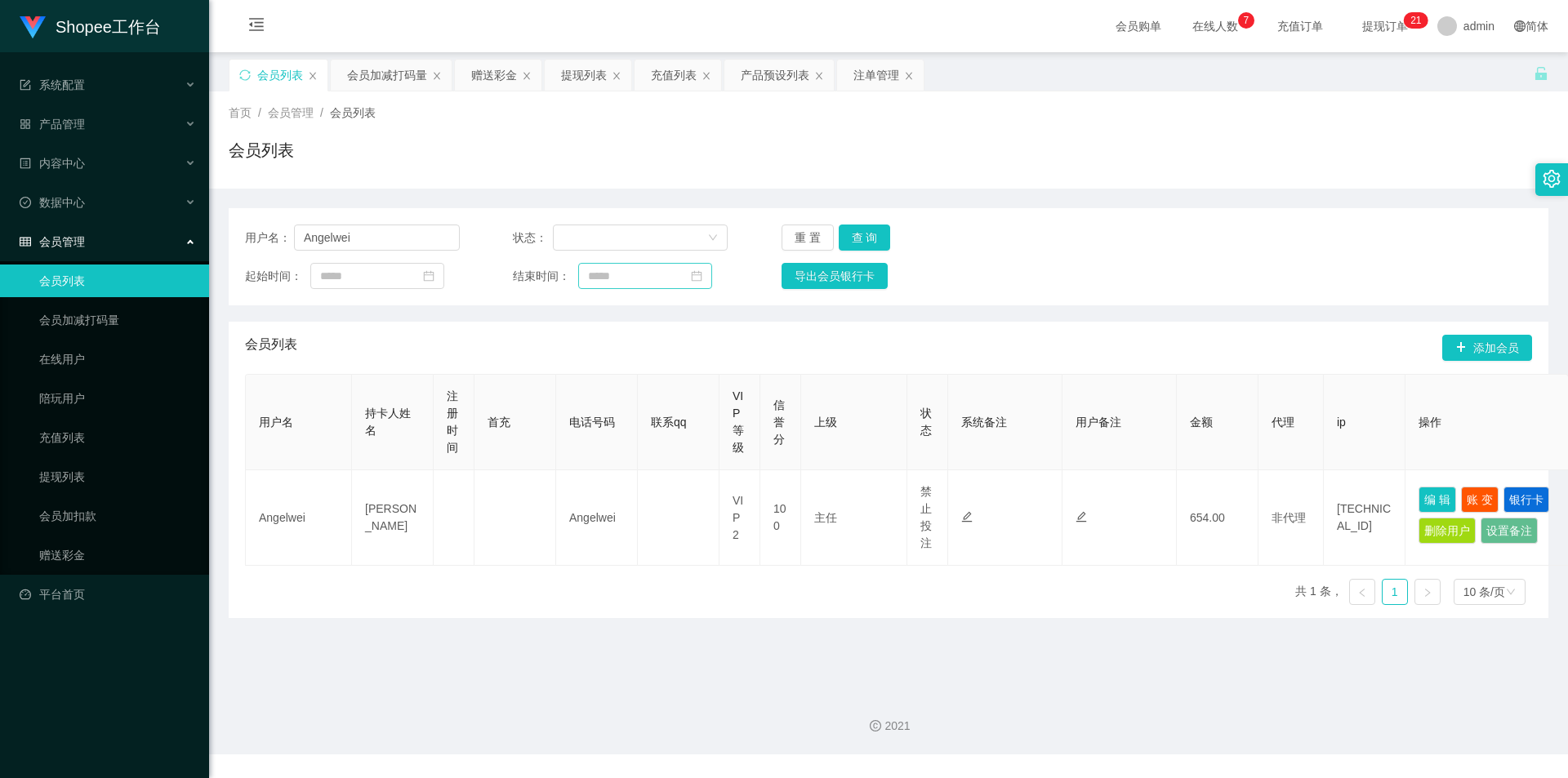
click at [366, 240] on input "Angelwei" at bounding box center [376, 237] width 166 height 26
type input "money come"
drag, startPoint x: 860, startPoint y: 231, endPoint x: 1287, endPoint y: 398, distance: 458.5
click at [861, 229] on button "查 询" at bounding box center [864, 237] width 52 height 26
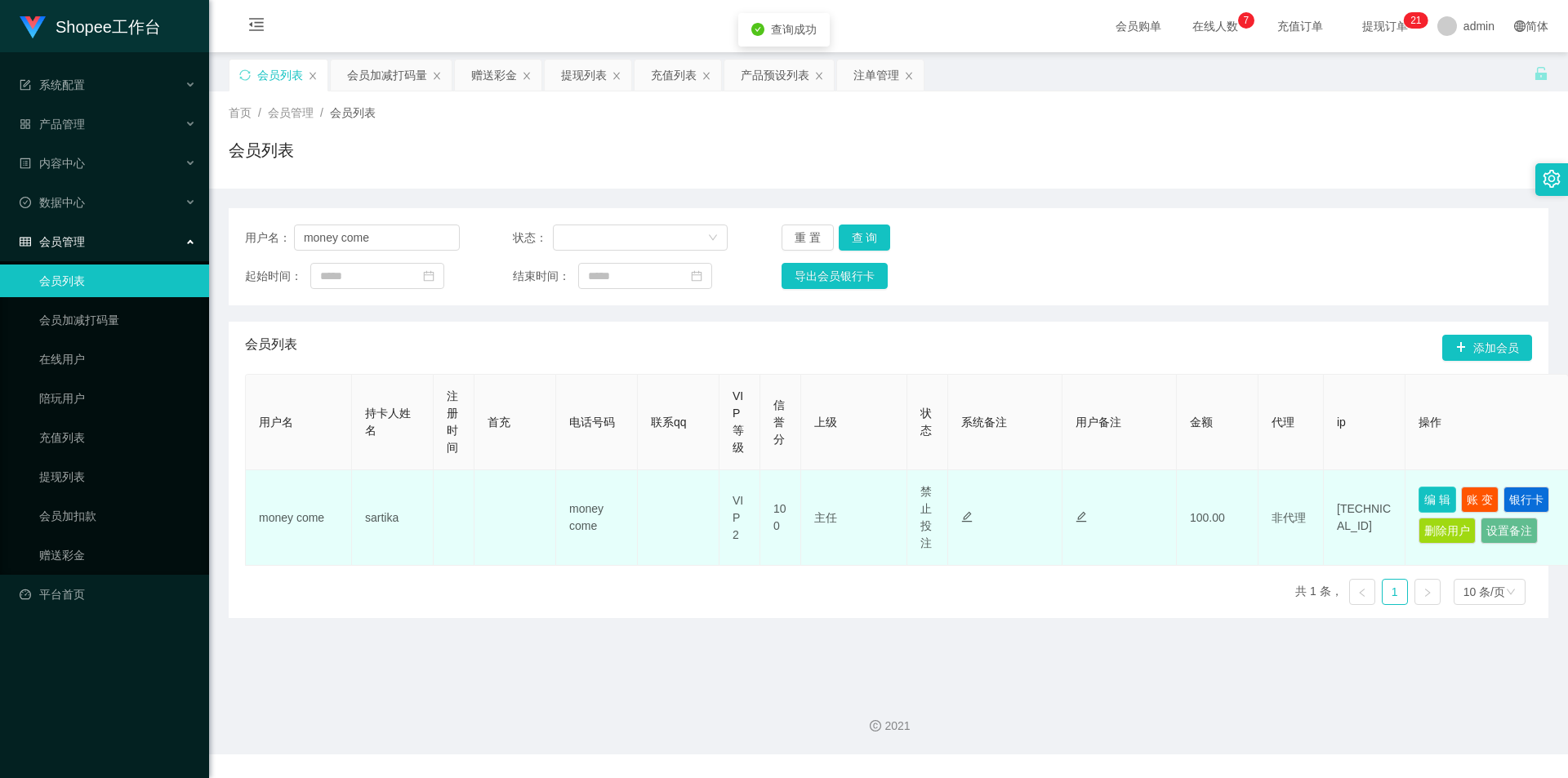
click at [1444, 492] on button "编 辑" at bounding box center [1436, 499] width 38 height 26
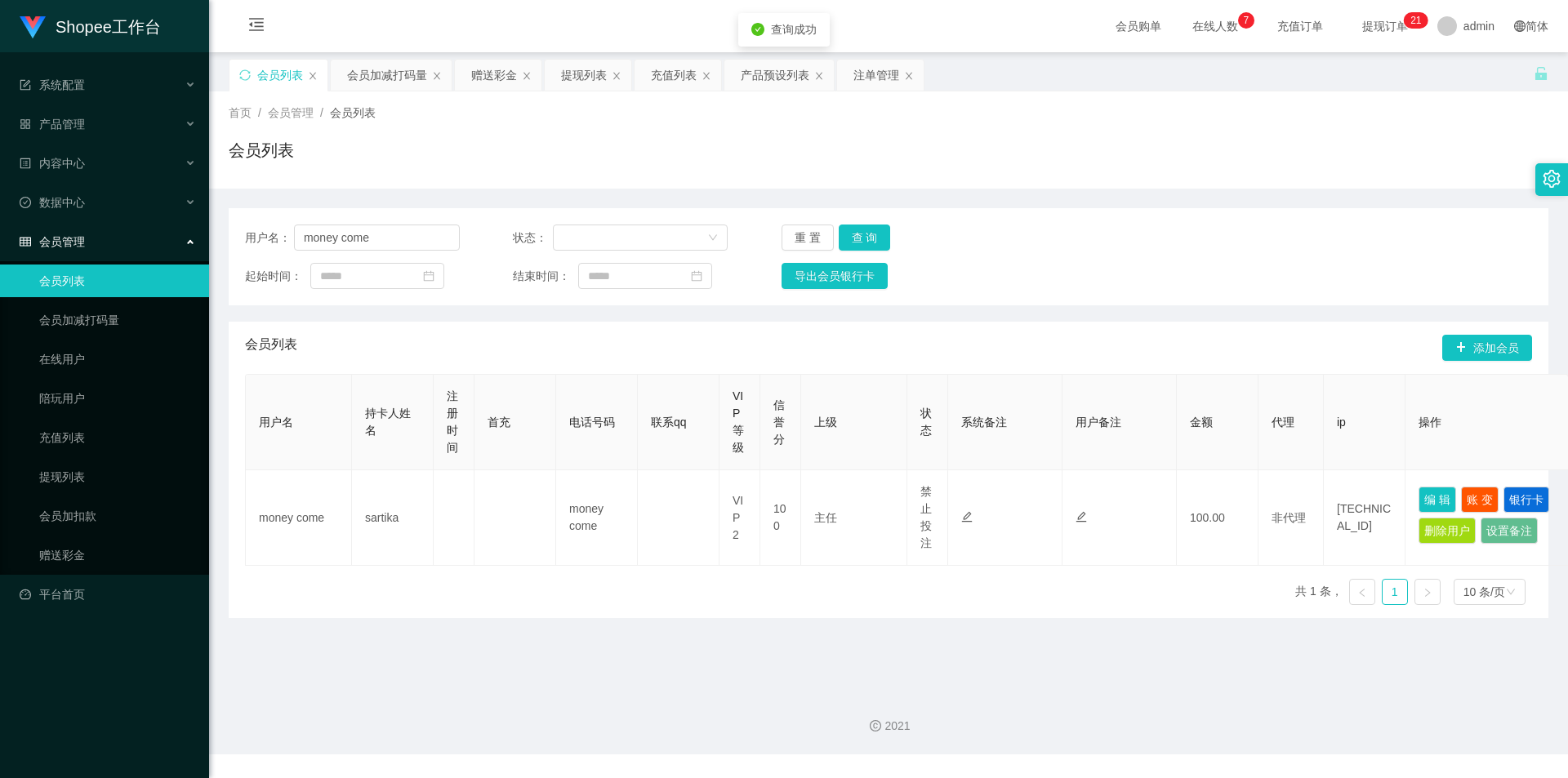
type input "money come"
type input "sartika"
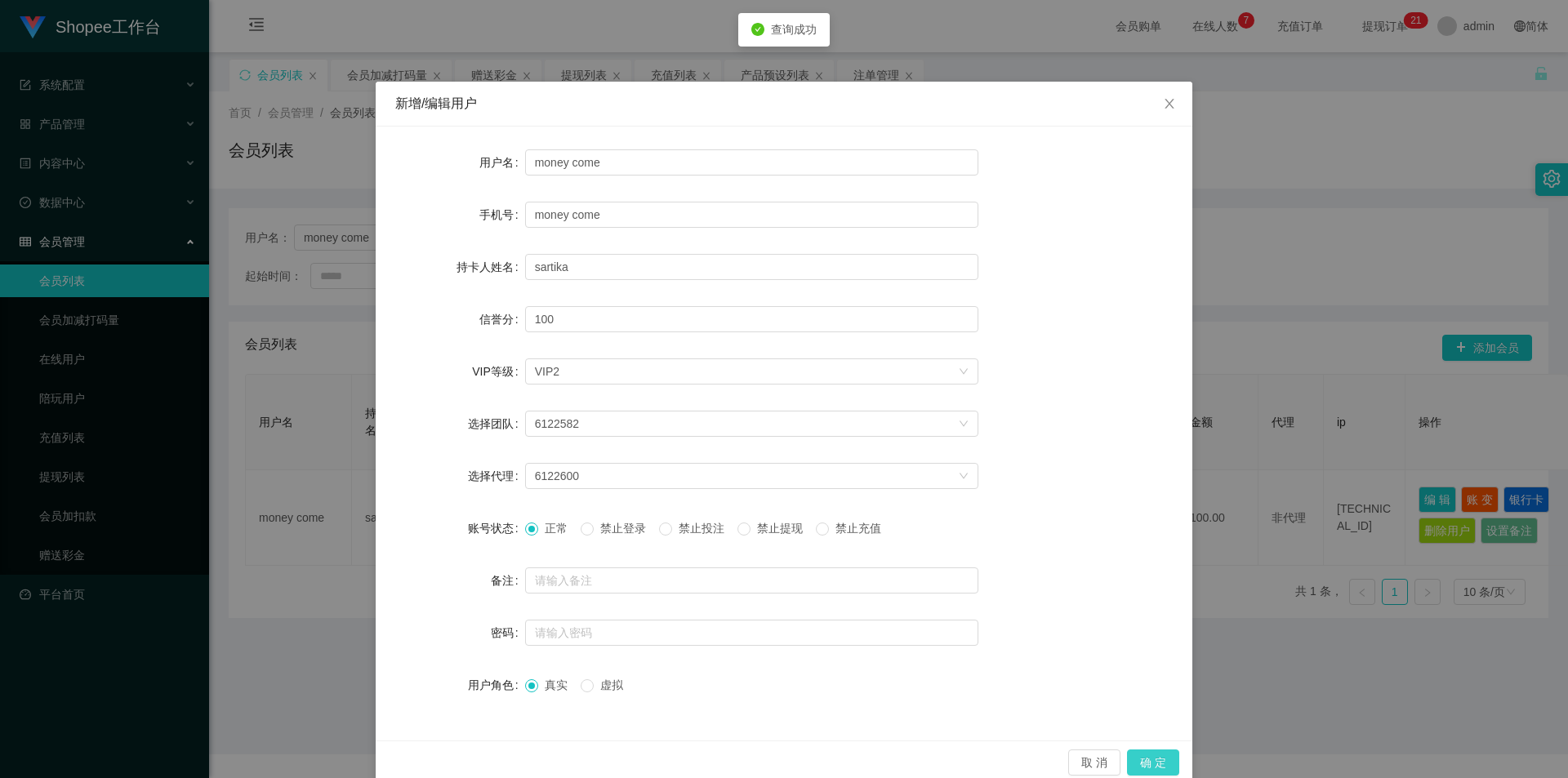
click at [1143, 752] on button "确 定" at bounding box center [1153, 762] width 52 height 26
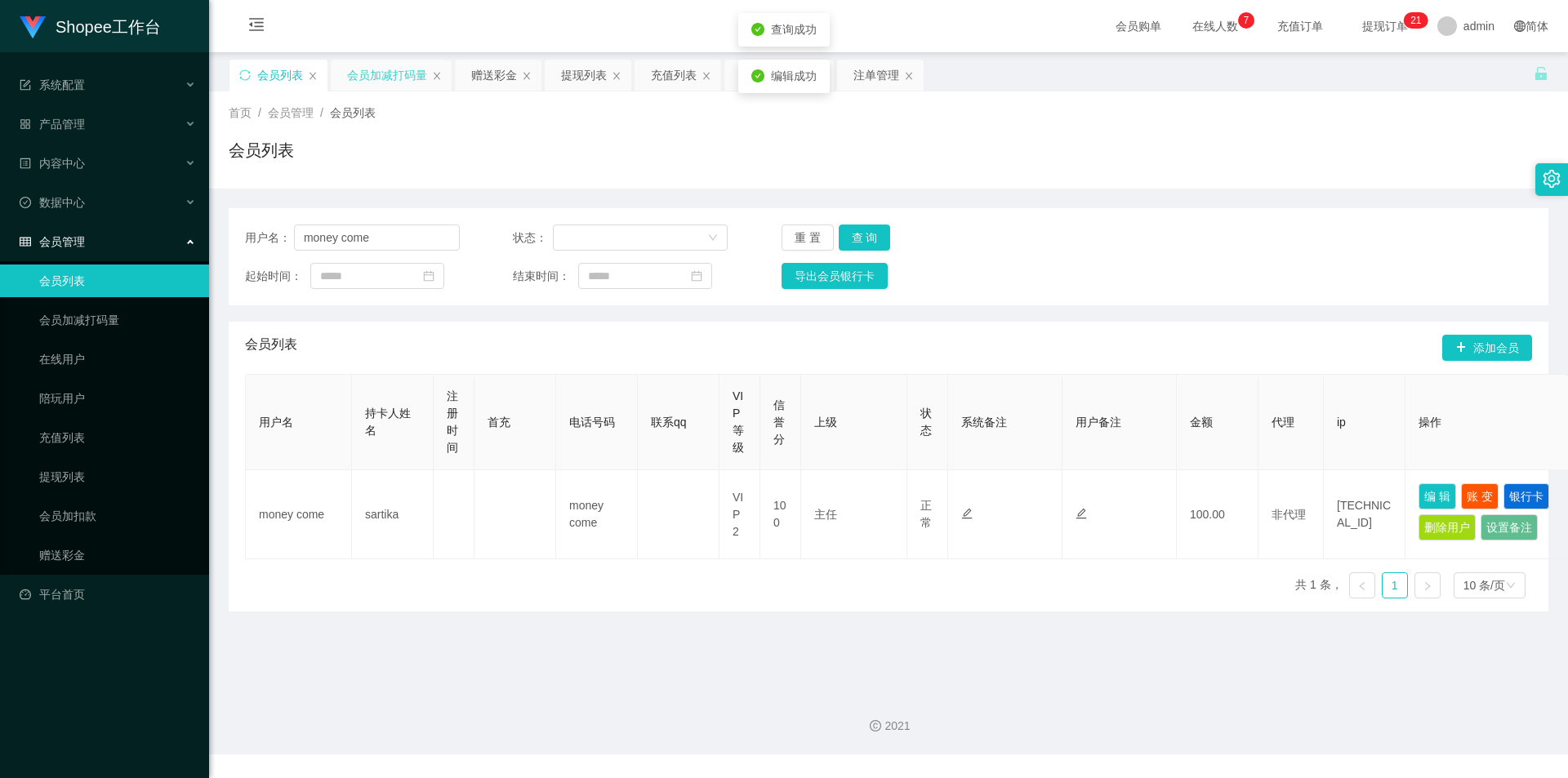
click at [386, 59] on div "会员加减打码量" at bounding box center [390, 74] width 122 height 32
click at [378, 70] on div "会员加减打码量" at bounding box center [386, 75] width 80 height 31
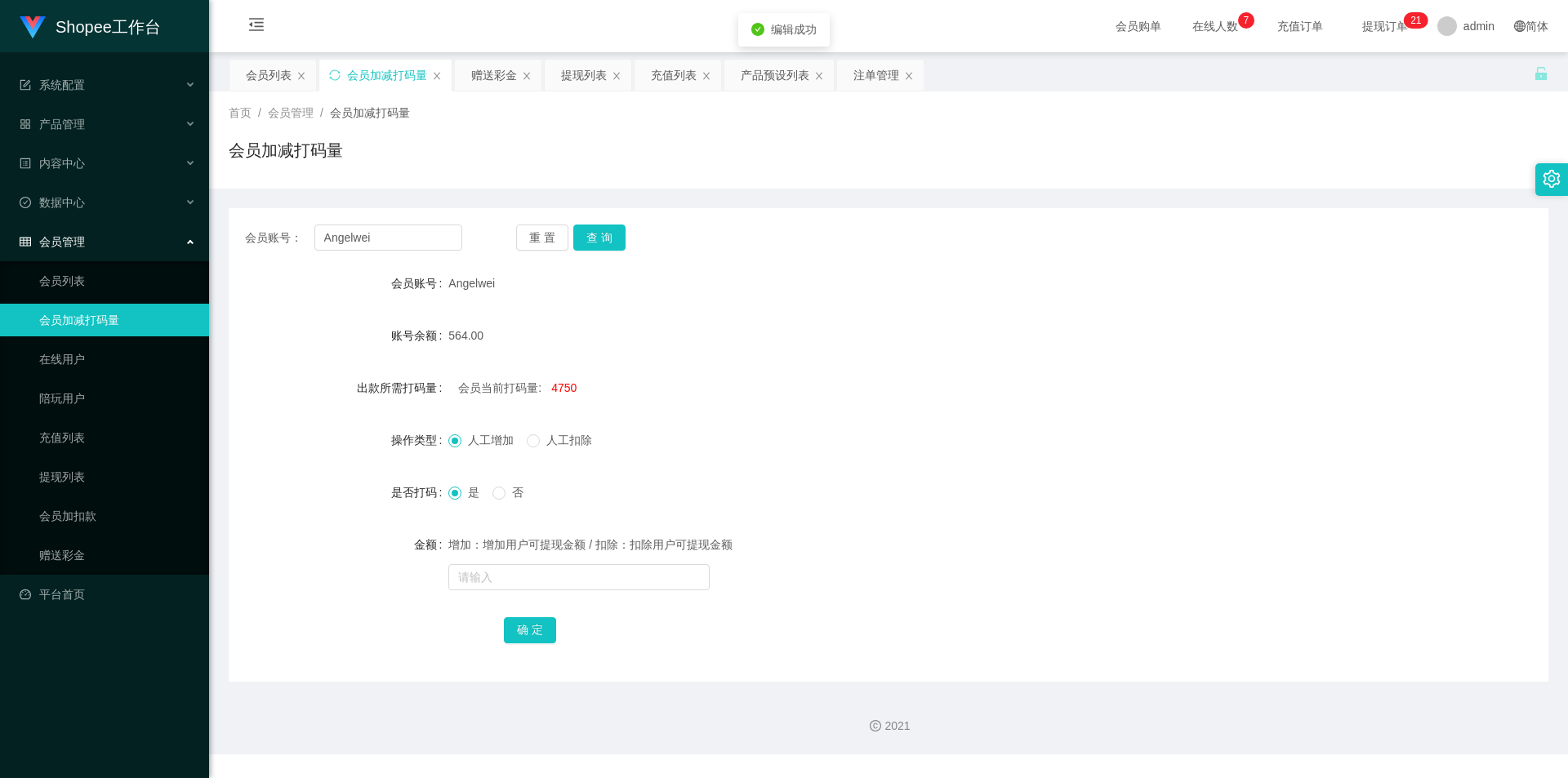
click at [395, 223] on div "会员账号： Angelwei 重 置 查 询 会员账号 Angelwei 账号余额 564.00 出款所需打码量 会员当前打码量: 4750 操作类型 人工增…" at bounding box center [888, 444] width 1320 height 474
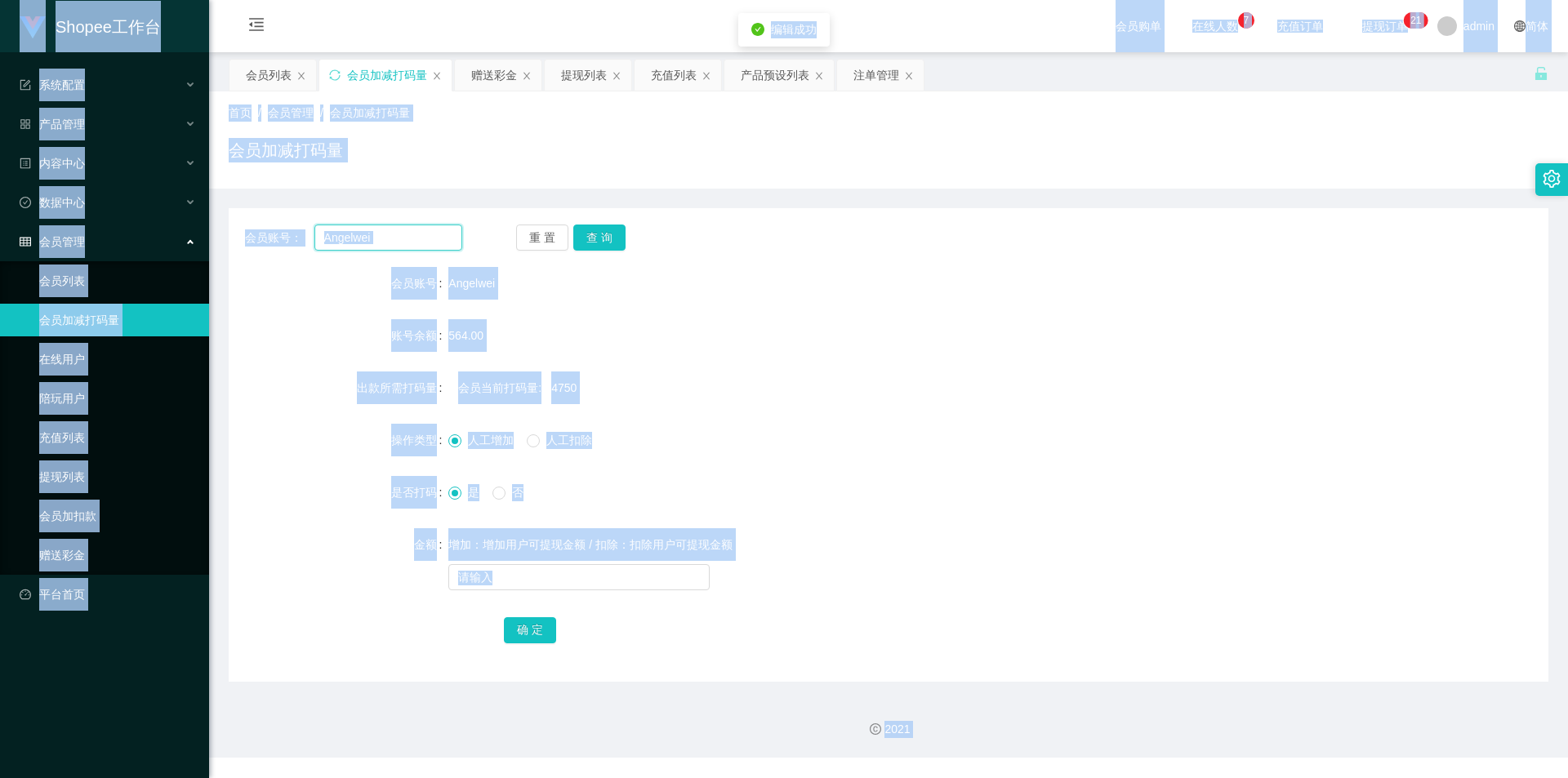
click at [377, 235] on input "Angelwei" at bounding box center [388, 237] width 148 height 26
click at [359, 236] on input "Angelwei" at bounding box center [388, 237] width 148 height 26
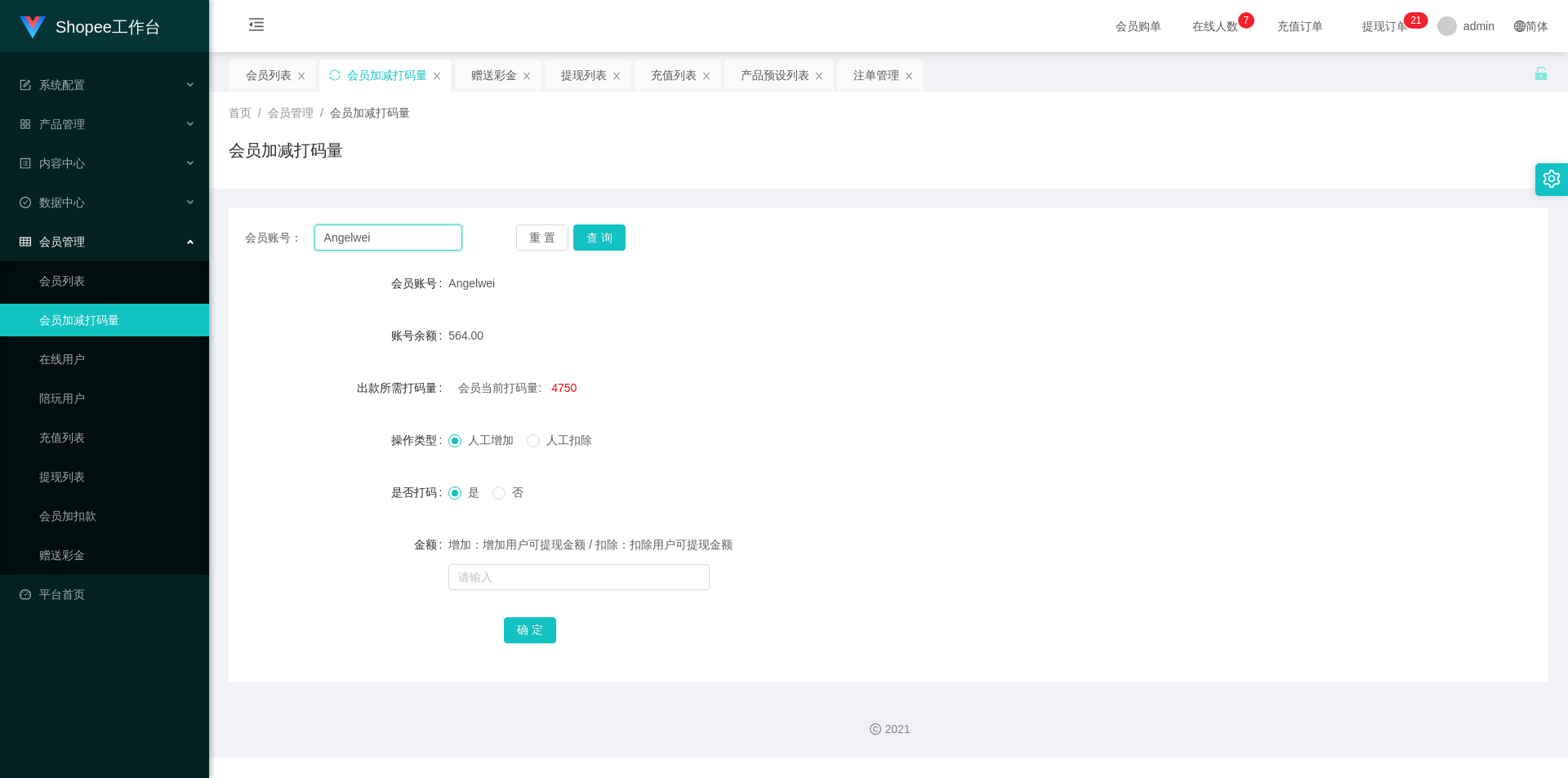
paste input "money come"
type input "money come"
click at [613, 239] on button "查 询" at bounding box center [599, 237] width 52 height 26
click at [613, 243] on button "查 询" at bounding box center [599, 237] width 52 height 26
click at [576, 382] on span "-5151257" at bounding box center [575, 387] width 48 height 13
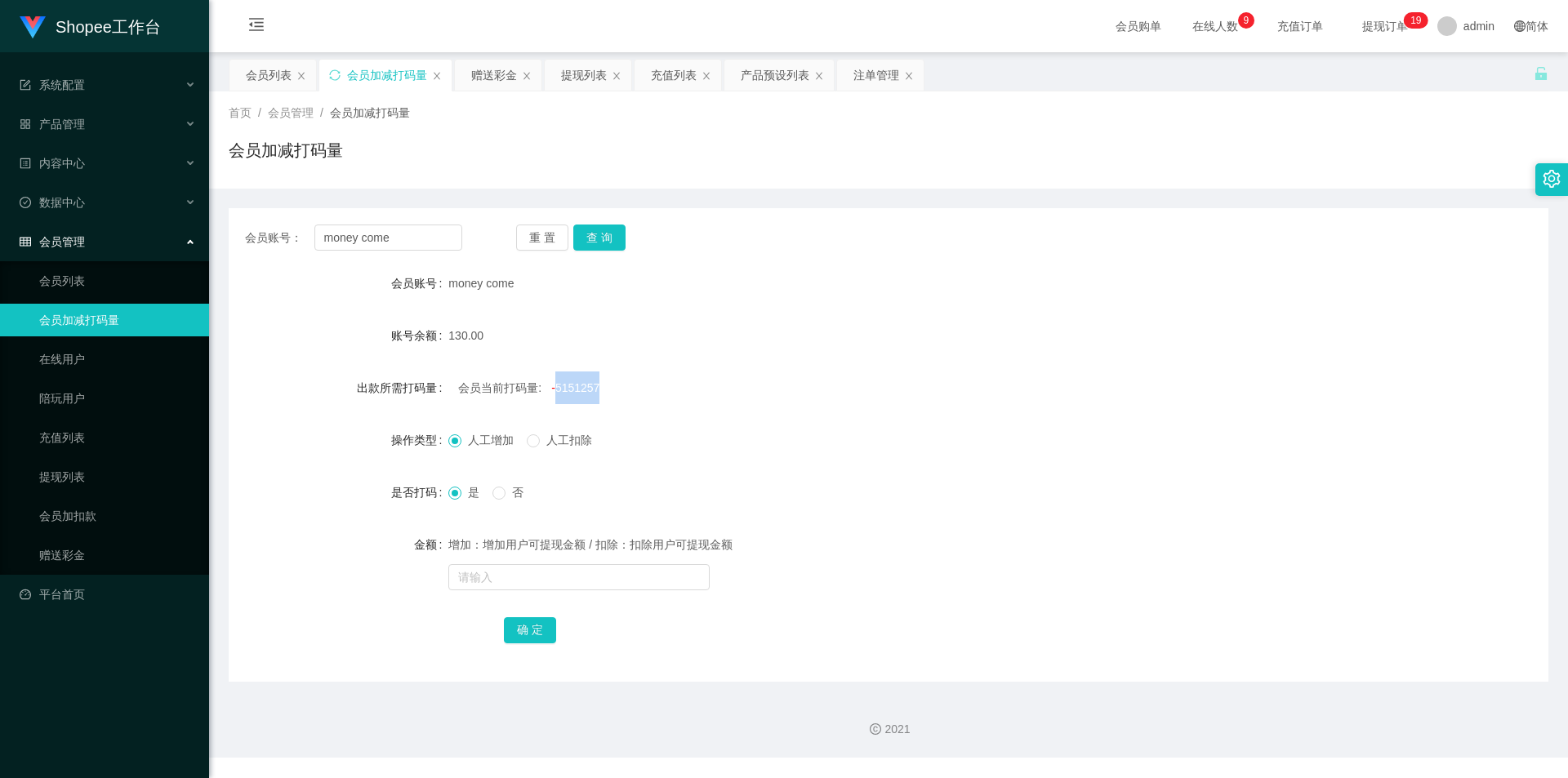
click at [576, 382] on span "-5151257" at bounding box center [575, 387] width 48 height 13
copy span "5151257"
drag, startPoint x: 500, startPoint y: 576, endPoint x: 513, endPoint y: 612, distance: 38.3
click at [500, 576] on input "text" at bounding box center [579, 577] width 261 height 26
paste input "5151257"
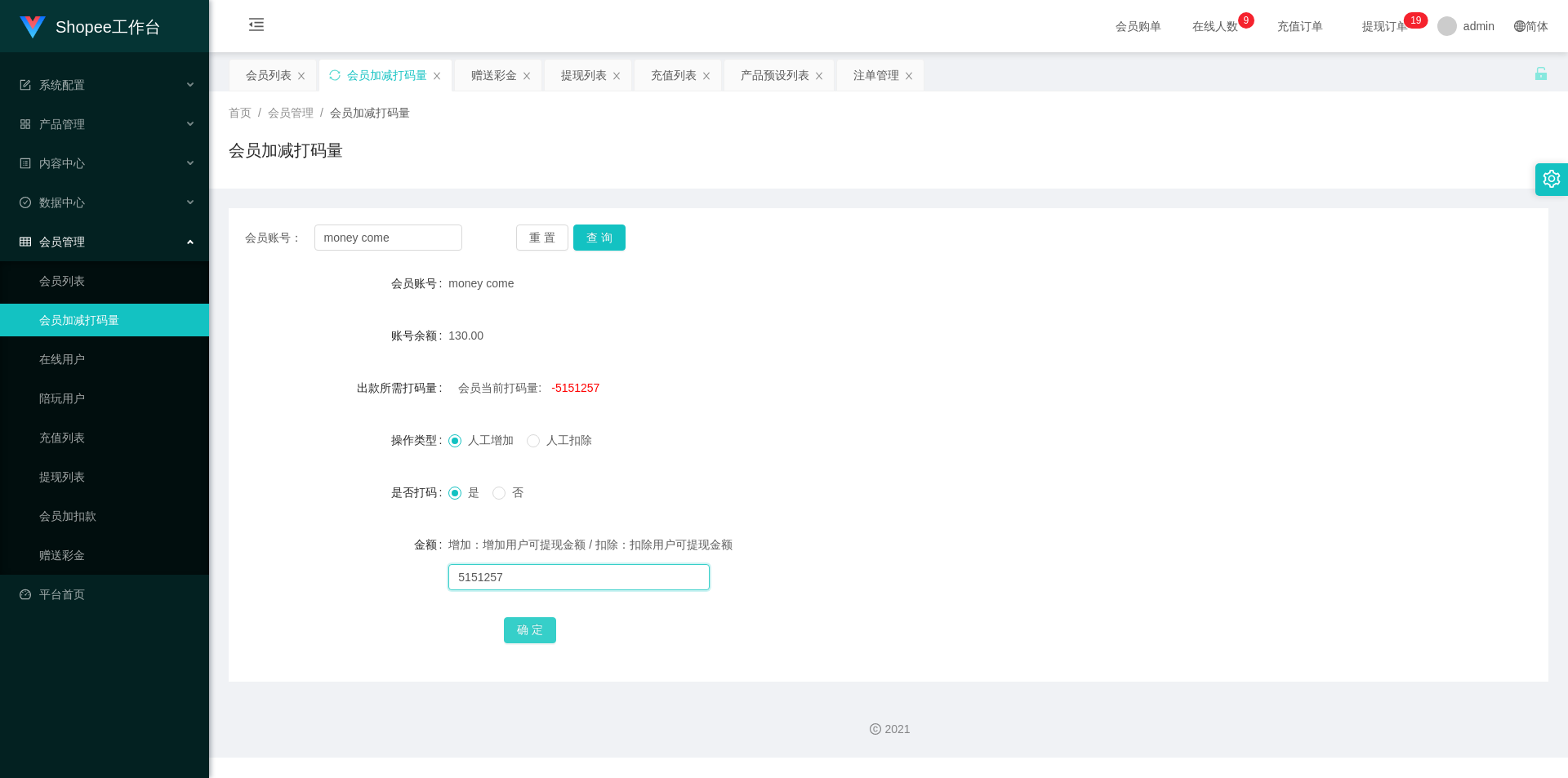
type input "5151257"
drag, startPoint x: 529, startPoint y: 633, endPoint x: 529, endPoint y: 612, distance: 21.0
click at [529, 633] on button "确 定" at bounding box center [530, 630] width 52 height 26
click at [537, 582] on input "5151257" at bounding box center [579, 577] width 261 height 26
click at [525, 637] on button "确 定" at bounding box center [530, 630] width 52 height 26
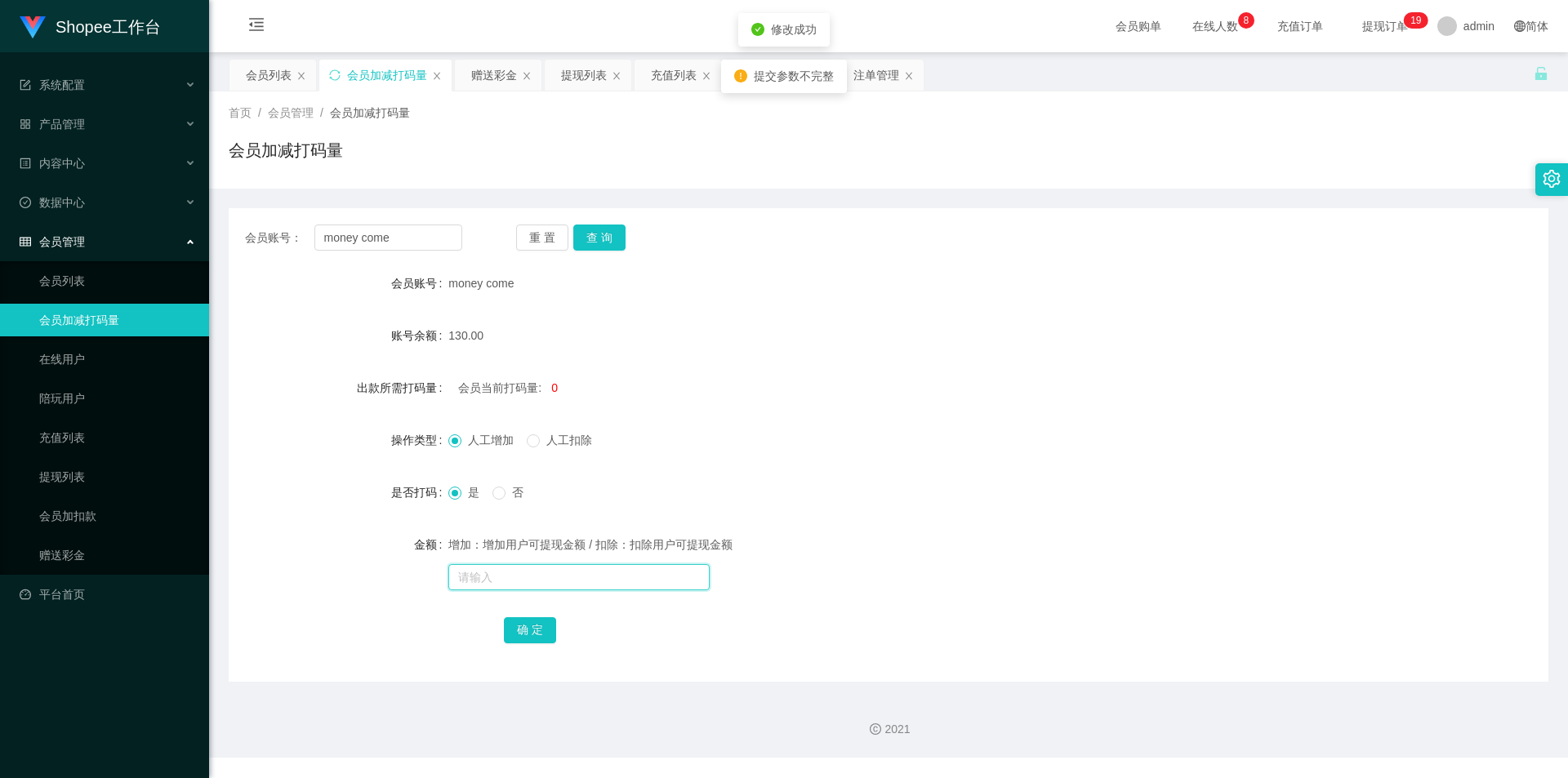
click at [541, 577] on input "text" at bounding box center [579, 577] width 261 height 26
type input "5000"
click at [525, 632] on button "确 定" at bounding box center [530, 630] width 52 height 26
click at [262, 78] on div "会员列表" at bounding box center [269, 75] width 46 height 31
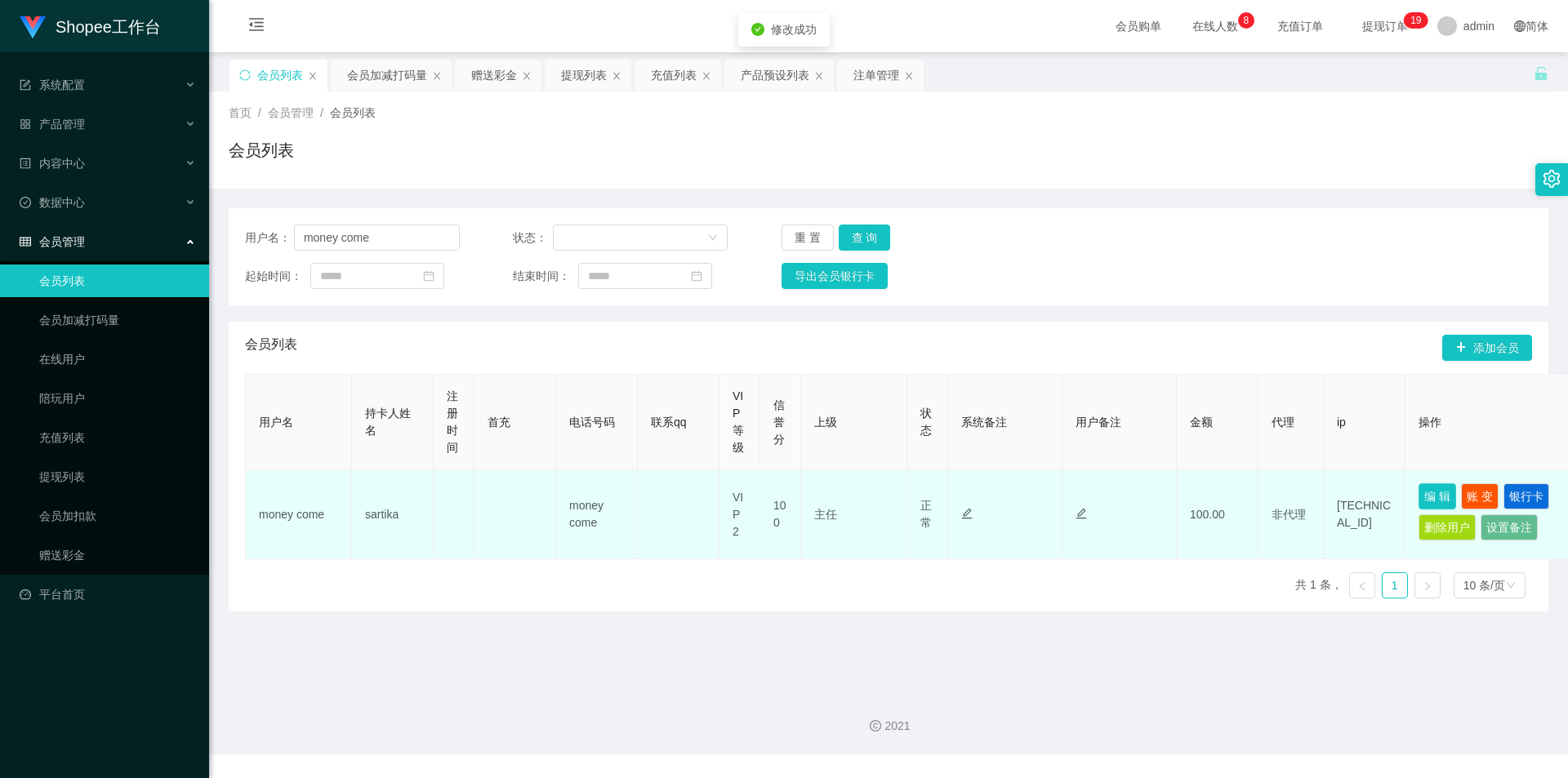
click at [1432, 490] on button "编 辑" at bounding box center [1436, 496] width 38 height 26
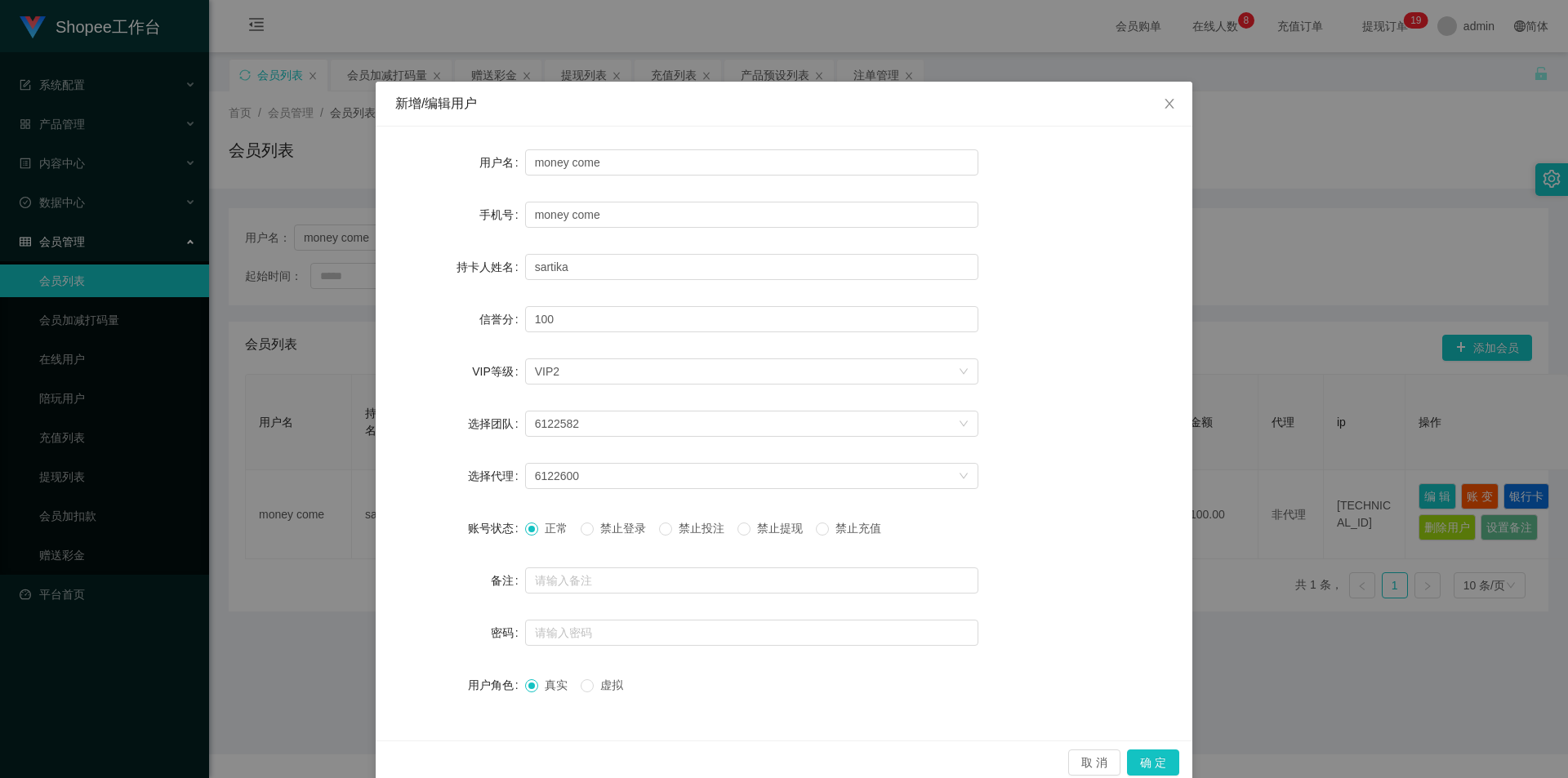
click at [698, 528] on span "禁止投注" at bounding box center [701, 528] width 59 height 13
click at [1138, 755] on button "确 定" at bounding box center [1153, 762] width 52 height 26
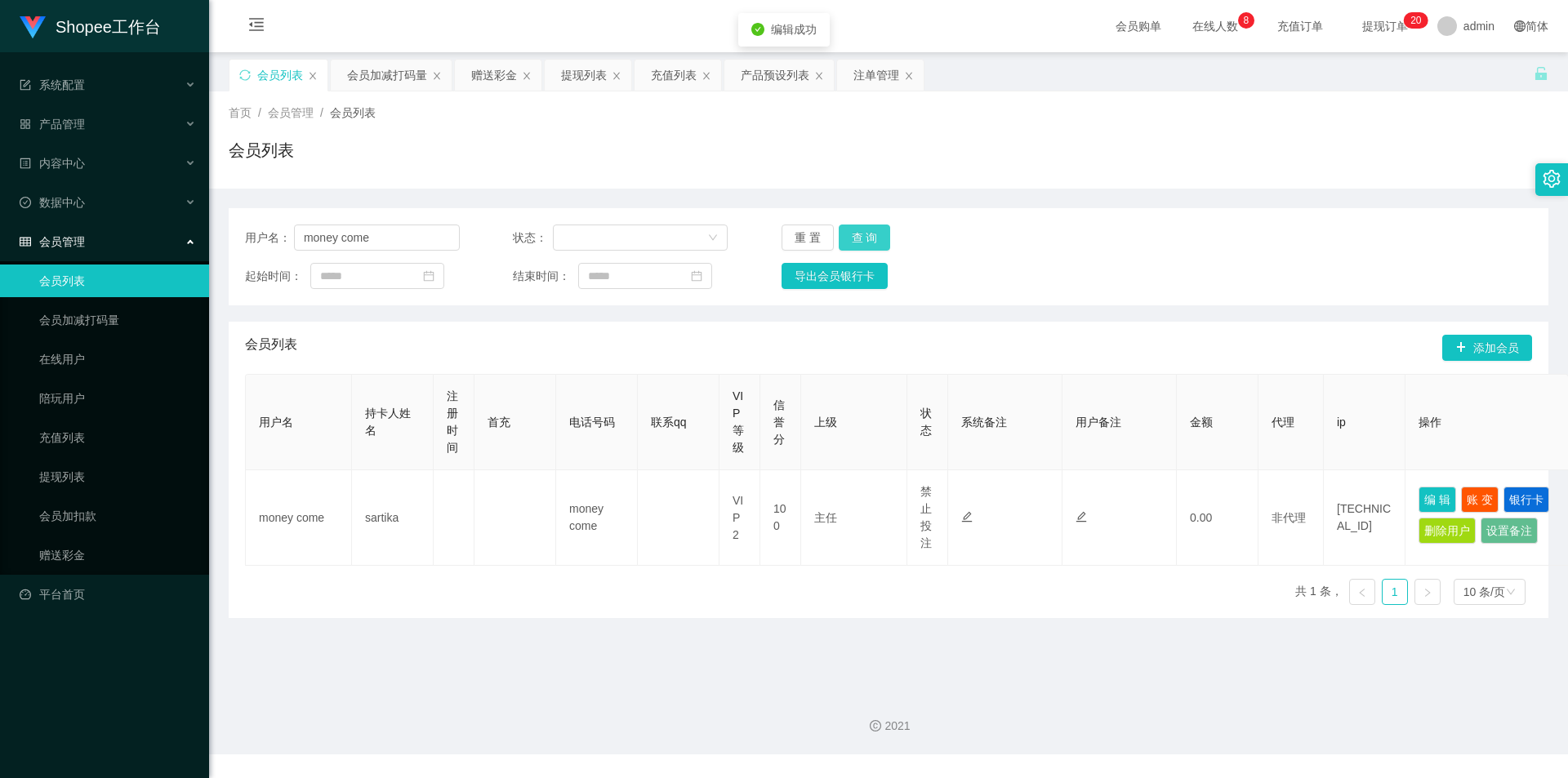
click at [851, 227] on button "查 询" at bounding box center [864, 237] width 52 height 26
click at [867, 240] on button "查 询" at bounding box center [864, 237] width 52 height 26
click at [429, 241] on input "money come" at bounding box center [376, 237] width 166 height 26
drag, startPoint x: 582, startPoint y: 76, endPoint x: 548, endPoint y: 110, distance: 48.1
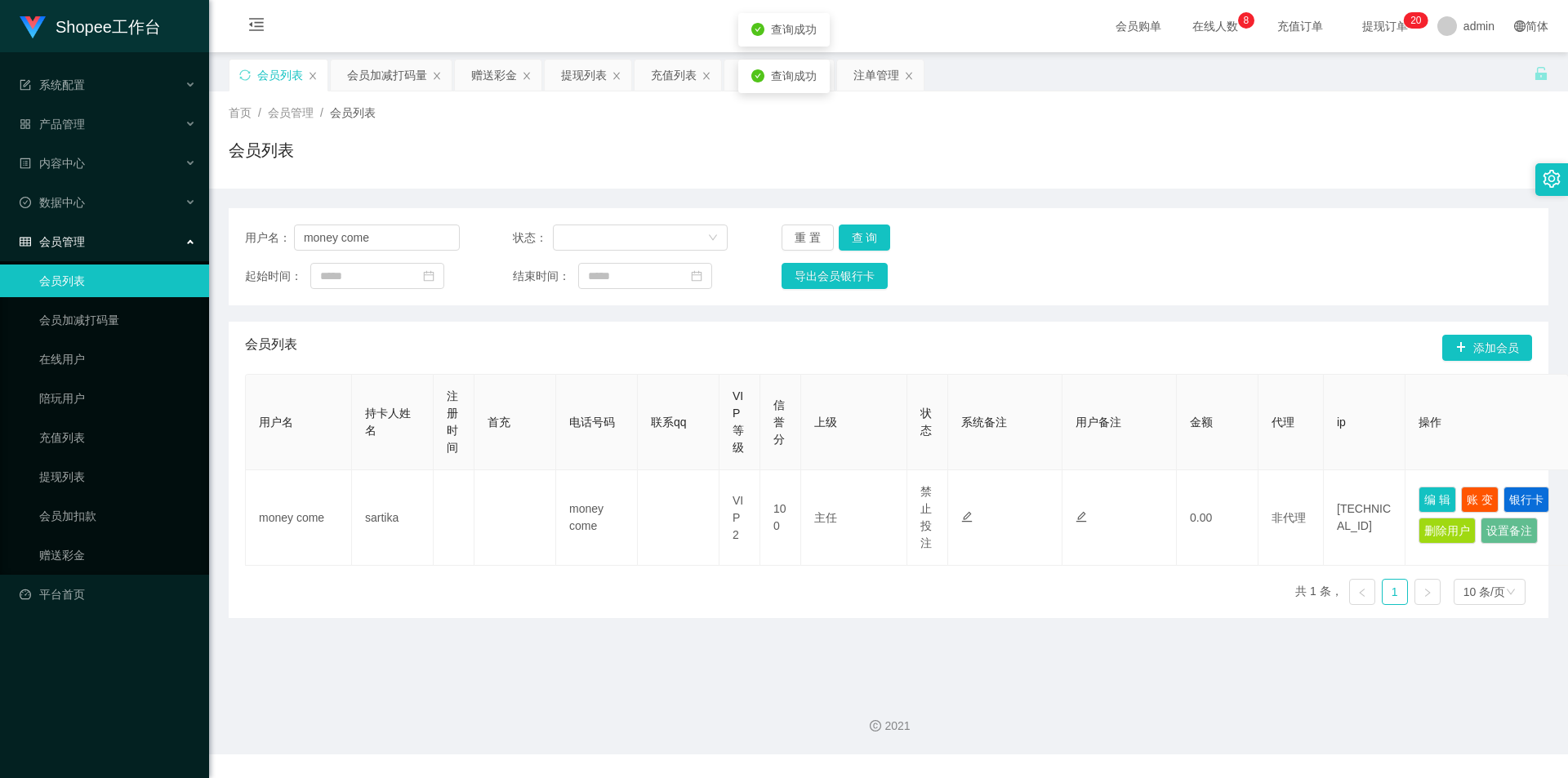
click at [582, 76] on div "提现列表" at bounding box center [584, 75] width 46 height 31
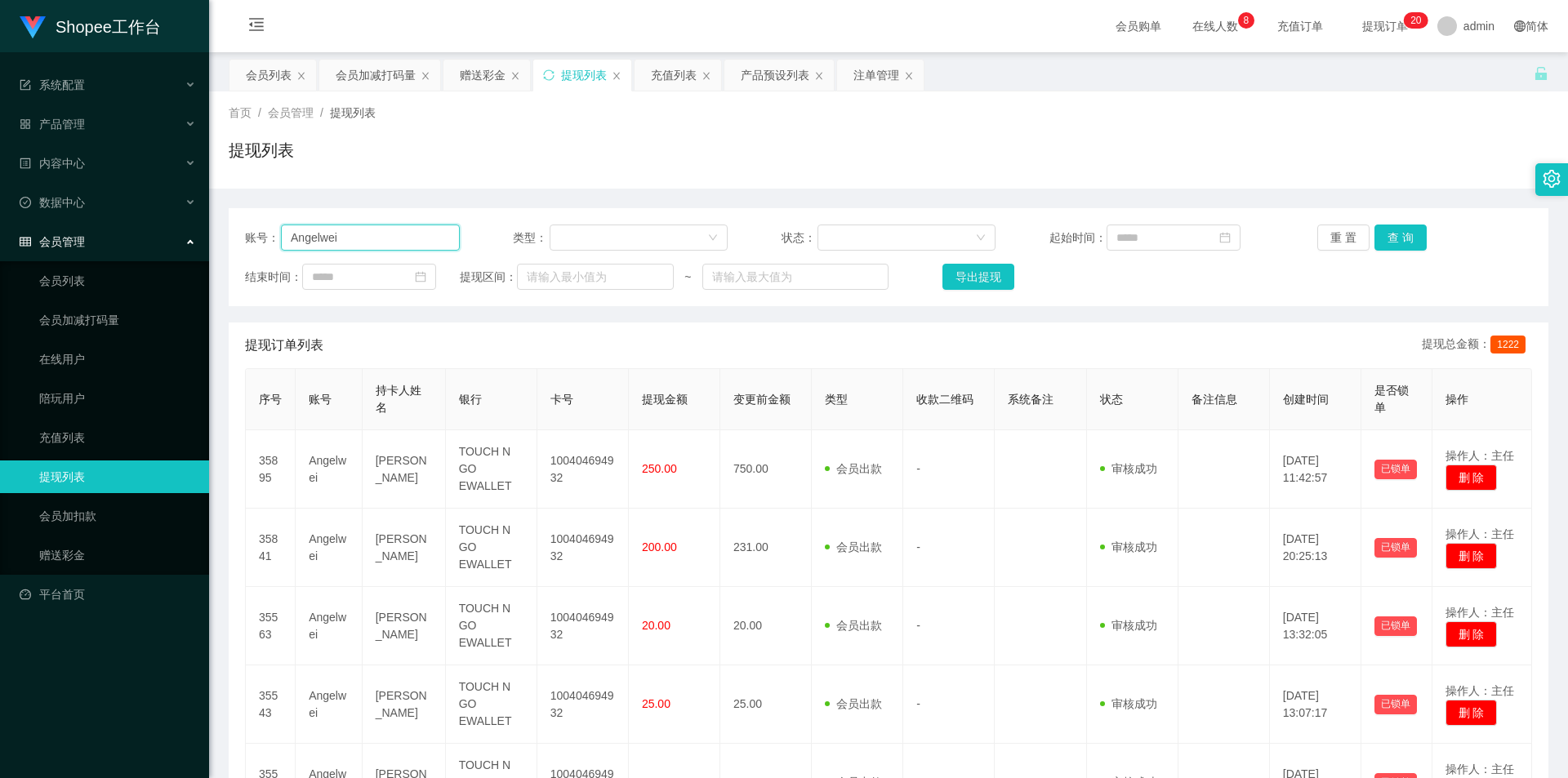
click at [371, 249] on input "Angelwei" at bounding box center [370, 237] width 179 height 26
paste input "money come"
type input "money come"
click at [1400, 228] on button "查 询" at bounding box center [1400, 237] width 52 height 26
